Goal: Transaction & Acquisition: Book appointment/travel/reservation

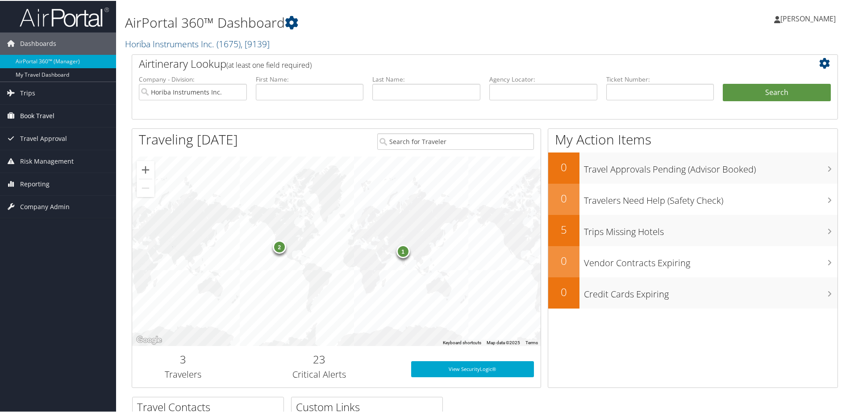
click at [25, 117] on span "Book Travel" at bounding box center [37, 115] width 34 height 22
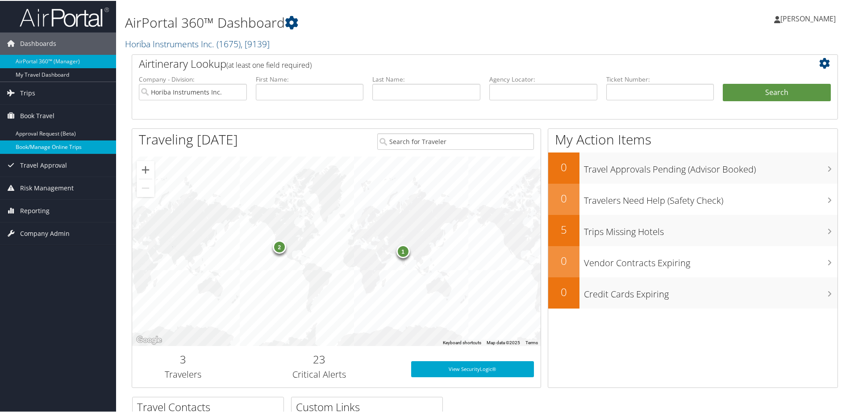
click at [29, 145] on link "Book/Manage Online Trips" at bounding box center [58, 146] width 116 height 13
